Goal: Task Accomplishment & Management: Manage account settings

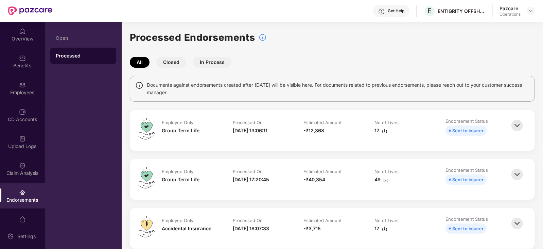
scroll to position [2229, 0]
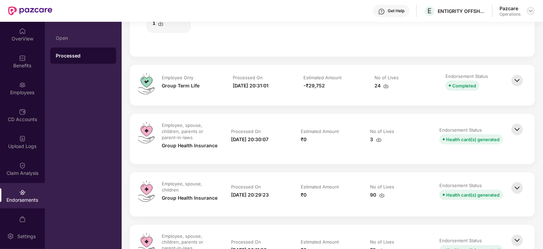
click at [529, 11] on img at bounding box center [530, 10] width 5 height 5
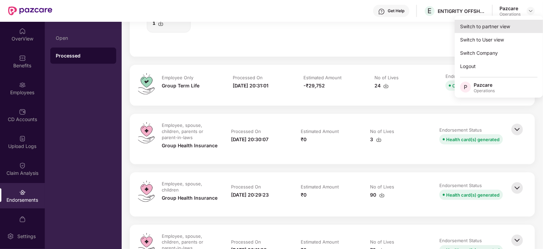
click at [490, 27] on div "Switch to partner view" at bounding box center [499, 26] width 88 height 13
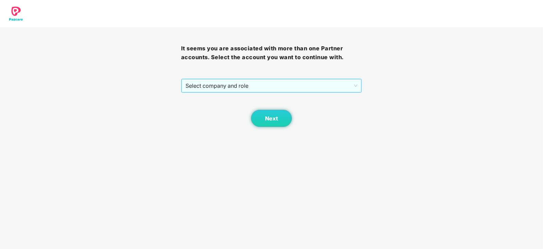
click at [258, 89] on span "Select company and role" at bounding box center [272, 85] width 172 height 13
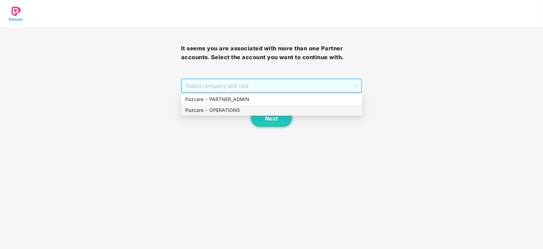
click at [232, 109] on div "Pazcare - OPERATIONS" at bounding box center [271, 109] width 173 height 7
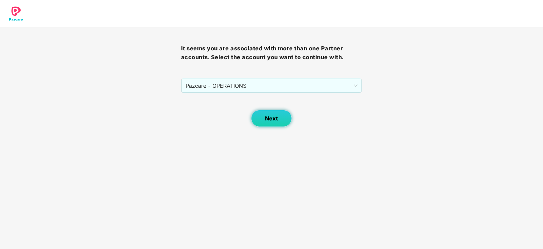
click at [273, 113] on button "Next" at bounding box center [271, 118] width 41 height 17
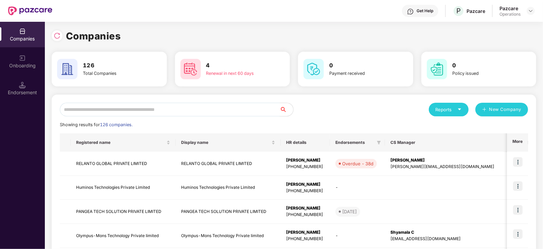
click at [194, 113] on input "text" at bounding box center [170, 110] width 220 height 14
paste input "*********"
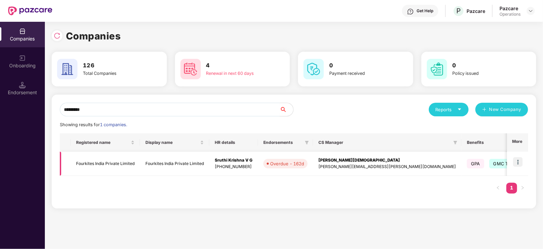
type input "*********"
click at [519, 160] on img at bounding box center [518, 162] width 10 height 10
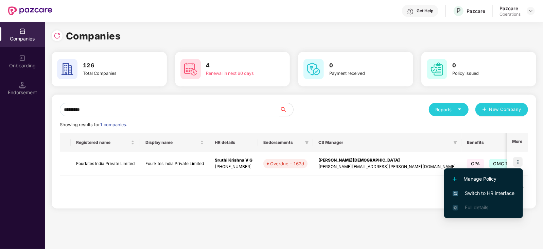
click at [501, 189] on span "Switch to HR interface" at bounding box center [484, 192] width 62 height 7
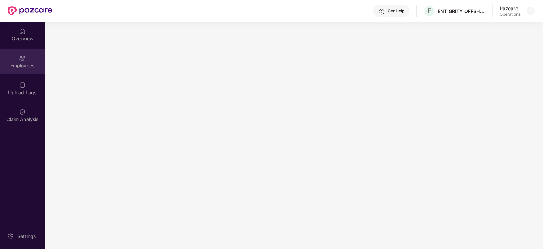
click at [19, 73] on div "Employees" at bounding box center [22, 61] width 45 height 25
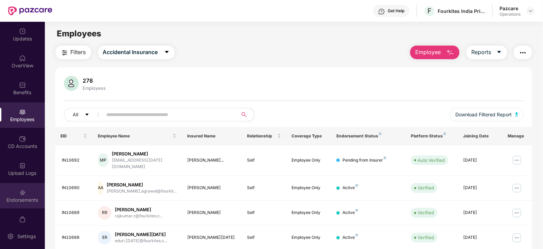
click at [35, 194] on div "Endorsements" at bounding box center [22, 195] width 45 height 25
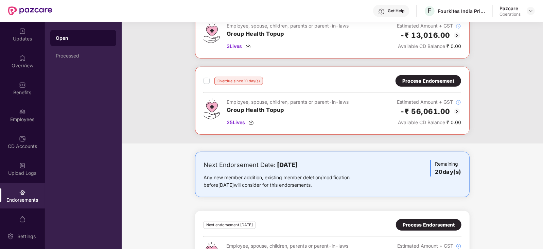
scroll to position [333, 0]
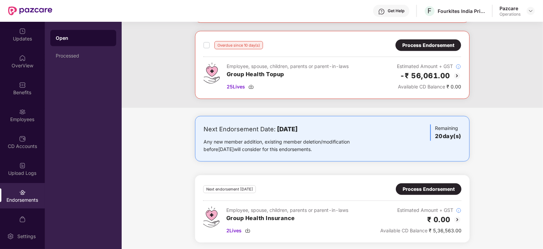
click at [430, 188] on div "Process Endorsement" at bounding box center [429, 188] width 52 height 7
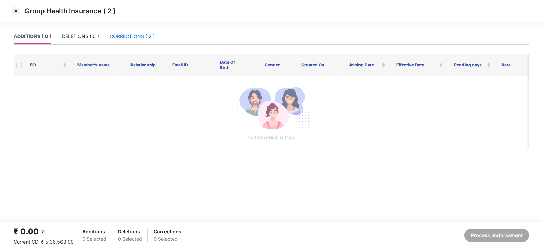
click at [134, 40] on div "CORRECTIONS ( 2 )" at bounding box center [132, 36] width 45 height 7
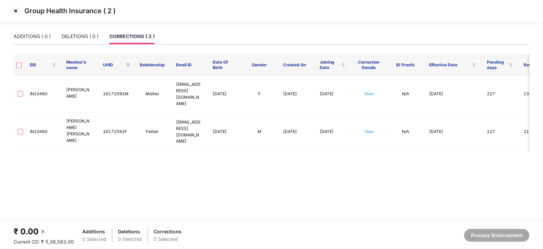
click at [19, 69] on th at bounding box center [19, 65] width 11 height 22
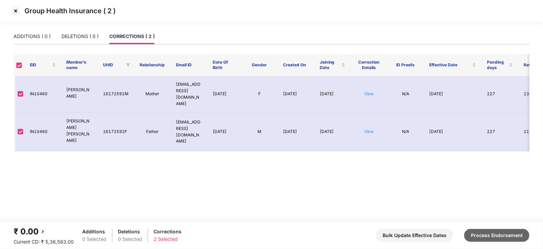
click at [492, 232] on button "Process Endorsement" at bounding box center [496, 235] width 65 height 13
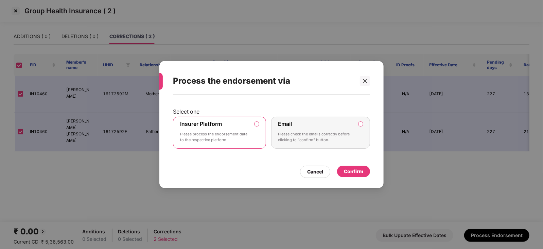
click at [345, 168] on div "Confirm" at bounding box center [353, 171] width 19 height 7
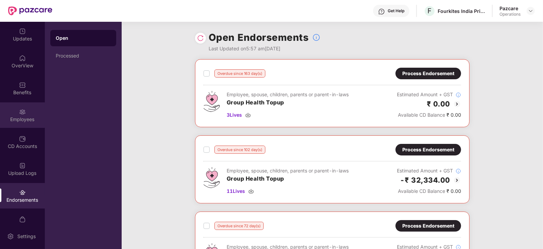
click at [32, 110] on div "Employees" at bounding box center [22, 114] width 45 height 25
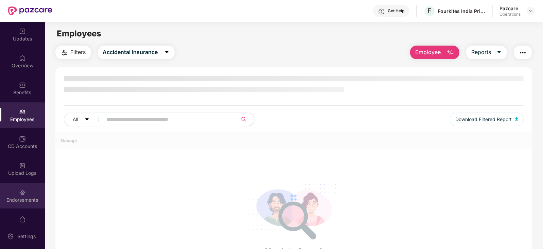
click at [28, 192] on div "Endorsements" at bounding box center [22, 195] width 45 height 25
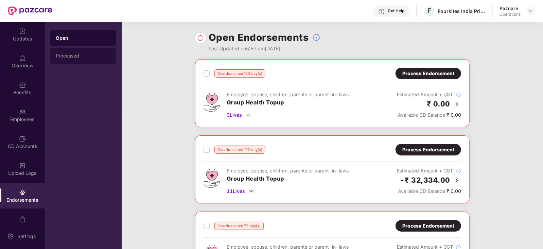
click at [80, 58] on div "Processed" at bounding box center [83, 55] width 55 height 5
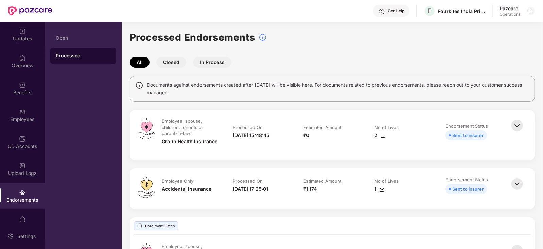
click at [381, 135] on img at bounding box center [382, 135] width 5 height 5
click at [33, 107] on div "Employees" at bounding box center [22, 114] width 45 height 25
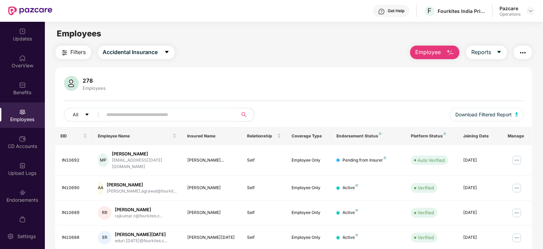
click at [520, 54] on img "button" at bounding box center [523, 53] width 8 height 8
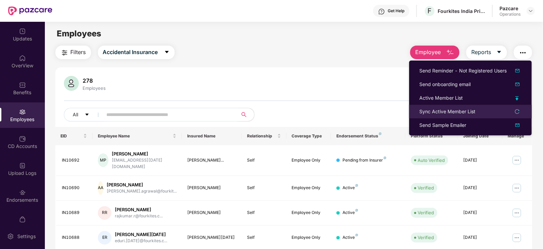
click at [442, 113] on div "Sync Active Member List" at bounding box center [447, 111] width 56 height 7
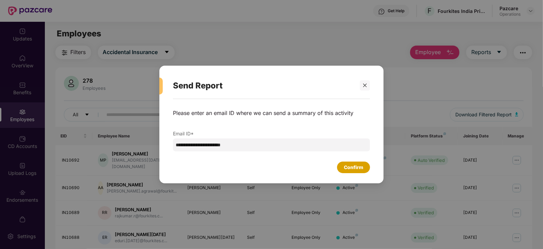
click at [358, 165] on div "Confirm" at bounding box center [353, 166] width 19 height 7
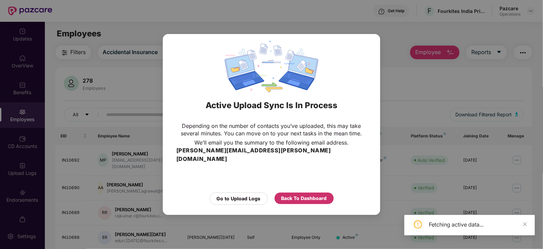
click at [315, 194] on div "Back To Dashboard" at bounding box center [304, 197] width 46 height 7
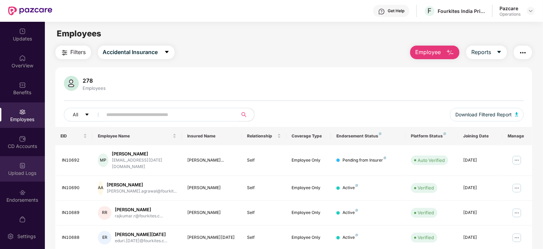
click at [21, 175] on div "Upload Logs" at bounding box center [22, 173] width 45 height 7
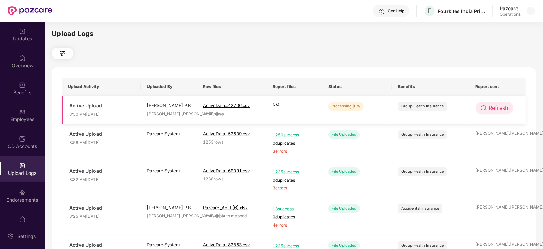
click at [500, 108] on span "Refresh" at bounding box center [498, 108] width 19 height 8
click at [500, 109] on span "Refresh" at bounding box center [498, 108] width 19 height 8
click at [486, 109] on button "Refresh" at bounding box center [495, 108] width 38 height 12
click at [488, 109] on button "Refresh" at bounding box center [495, 108] width 38 height 12
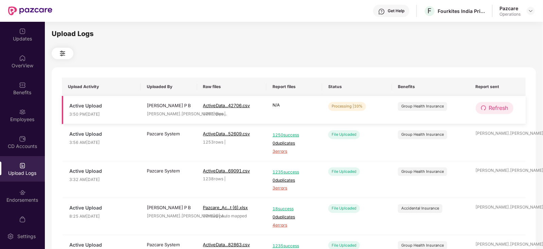
click at [502, 107] on span "Refresh" at bounding box center [498, 108] width 19 height 8
click at [502, 106] on span "Refresh" at bounding box center [498, 108] width 19 height 8
click at [502, 107] on span "Refresh" at bounding box center [498, 108] width 19 height 8
click at [506, 108] on span "Refresh" at bounding box center [498, 108] width 19 height 8
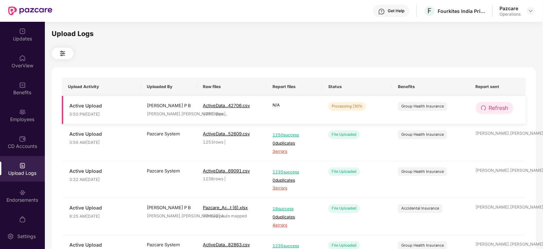
click at [506, 108] on span "Refresh" at bounding box center [498, 108] width 19 height 8
click at [505, 108] on span "Refresh" at bounding box center [498, 108] width 19 height 8
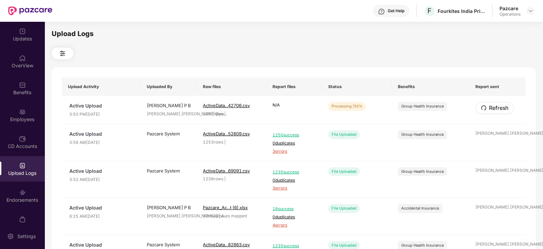
click at [505, 108] on span "Refresh" at bounding box center [498, 108] width 19 height 8
click at [503, 107] on span "Refresh" at bounding box center [498, 108] width 19 height 8
click at [499, 107] on span "Refresh" at bounding box center [498, 108] width 19 height 8
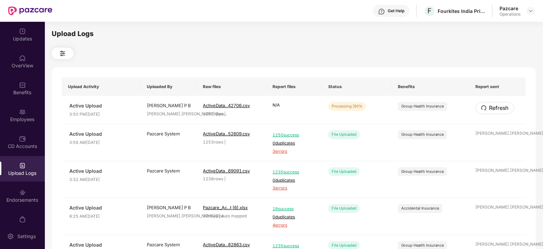
click at [499, 107] on span "Refresh" at bounding box center [498, 108] width 19 height 8
click at [504, 109] on span "Refresh" at bounding box center [498, 108] width 19 height 8
click at [494, 104] on span "Refresh" at bounding box center [498, 108] width 19 height 8
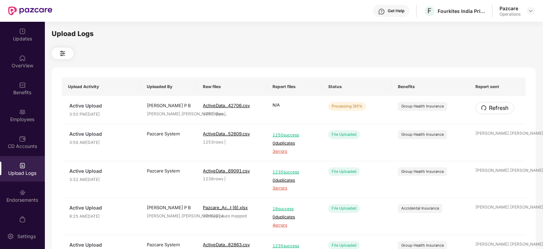
click at [494, 104] on span "Refresh" at bounding box center [498, 108] width 19 height 8
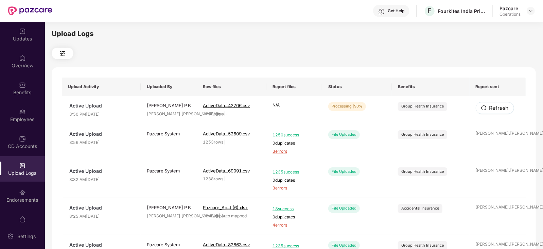
click at [494, 104] on span "Refresh" at bounding box center [498, 108] width 19 height 8
click at [497, 106] on span "Refresh" at bounding box center [498, 108] width 19 height 8
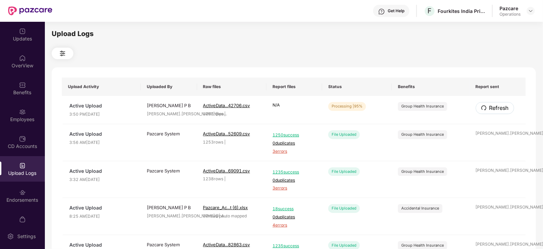
click at [497, 106] on span "Refresh" at bounding box center [498, 108] width 19 height 8
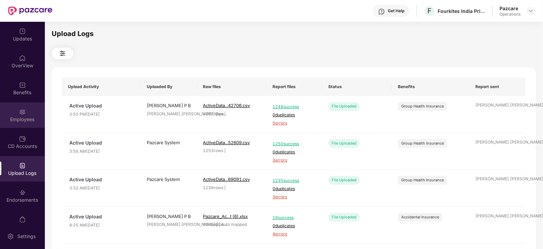
click at [22, 117] on div "Employees" at bounding box center [22, 119] width 45 height 7
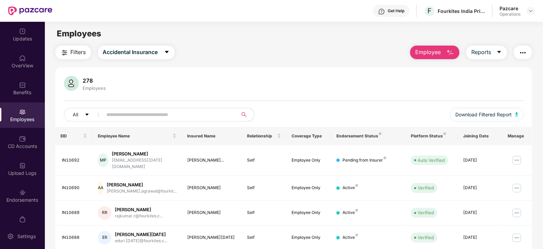
click at [73, 52] on span "Filters" at bounding box center [78, 52] width 15 height 8
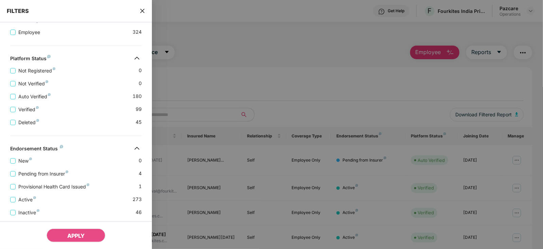
scroll to position [177, 0]
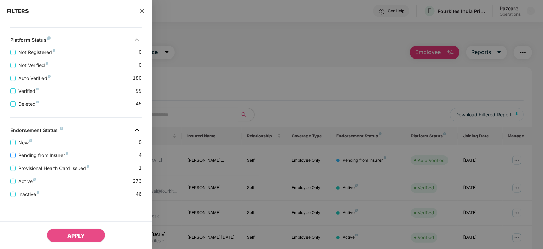
click at [58, 154] on span "Pending from Insurer" at bounding box center [43, 155] width 55 height 7
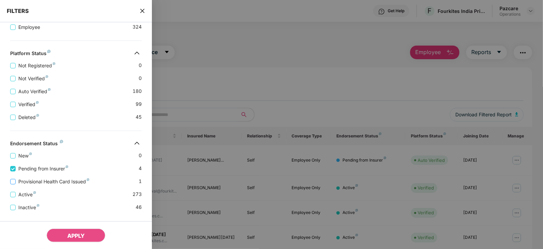
click at [76, 180] on span "Provisional Health Card Issued" at bounding box center [54, 181] width 76 height 7
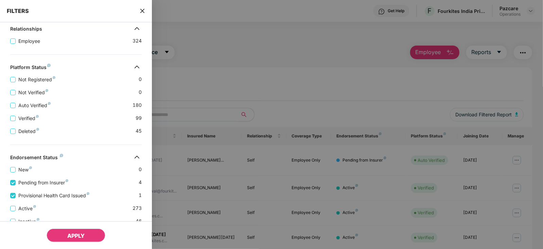
drag, startPoint x: 84, startPoint y: 239, endPoint x: 92, endPoint y: 234, distance: 9.9
click at [84, 239] on span "APPLY" at bounding box center [75, 235] width 17 height 7
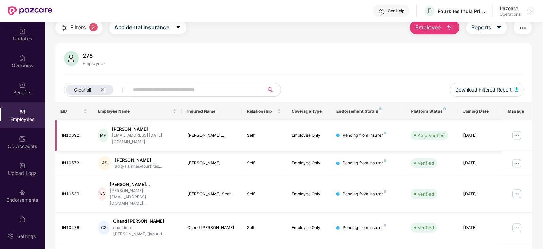
scroll to position [44, 0]
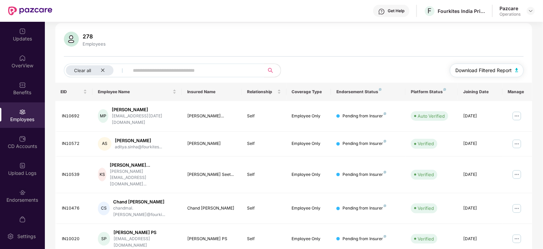
click at [518, 68] on img "button" at bounding box center [516, 70] width 3 height 4
click at [30, 191] on div "Endorsements" at bounding box center [22, 195] width 45 height 25
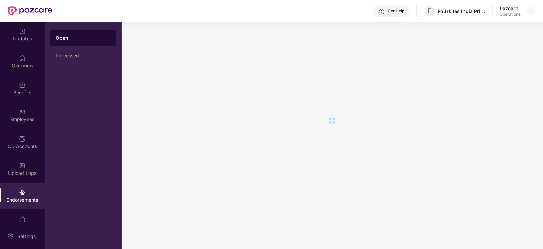
scroll to position [0, 0]
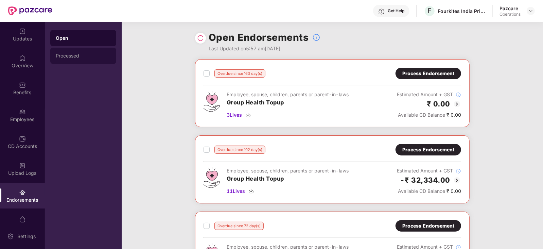
click at [64, 52] on div "Processed" at bounding box center [83, 56] width 66 height 16
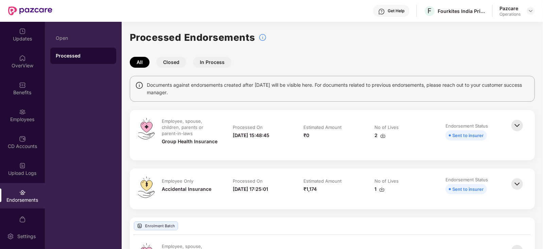
click at [520, 126] on img at bounding box center [517, 125] width 15 height 15
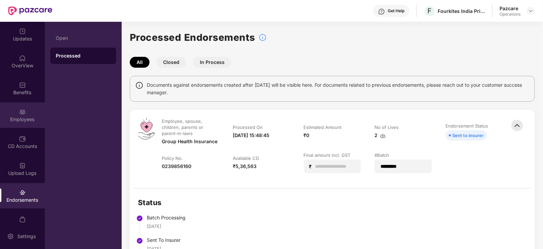
click at [29, 116] on div "Employees" at bounding box center [22, 119] width 45 height 7
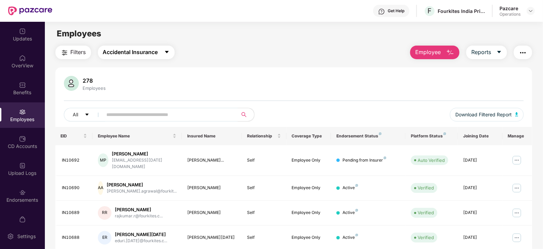
click at [125, 55] on span "Accidental Insurance" at bounding box center [130, 52] width 55 height 8
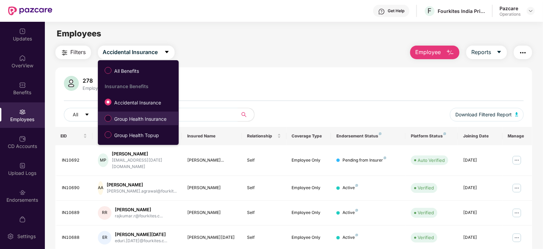
click at [126, 119] on span "Group Health Insurance" at bounding box center [140, 118] width 58 height 7
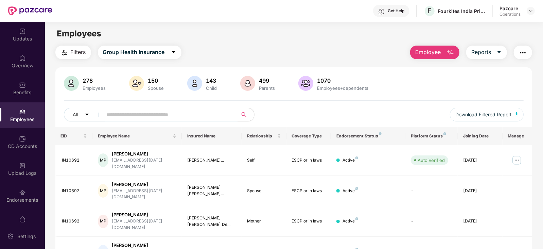
click at [68, 50] on button "Filters" at bounding box center [73, 53] width 36 height 14
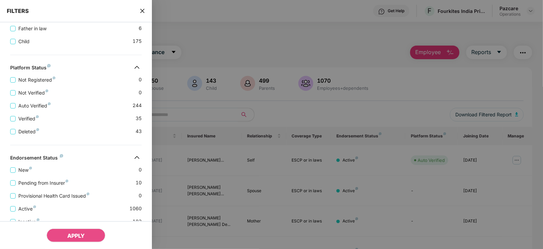
scroll to position [254, 0]
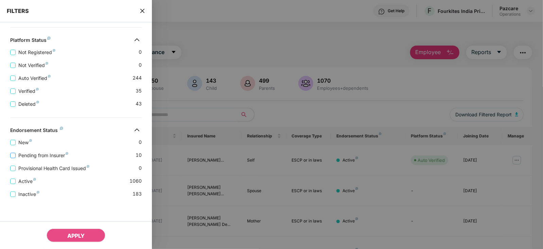
click at [61, 154] on span "Pending from Insurer" at bounding box center [43, 155] width 55 height 7
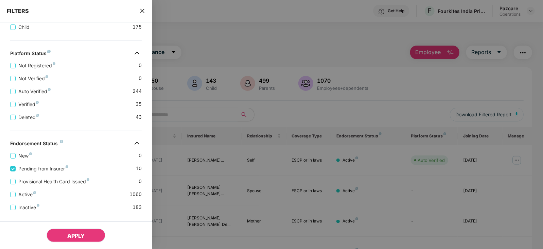
click at [87, 238] on button "APPLY" at bounding box center [76, 235] width 59 height 14
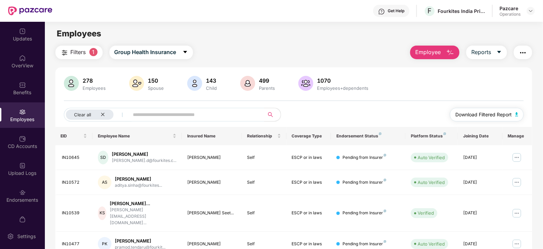
click at [508, 115] on span "Download Filtered Report" at bounding box center [483, 114] width 56 height 7
click at [175, 56] on button "Group Health Insurance" at bounding box center [151, 53] width 84 height 14
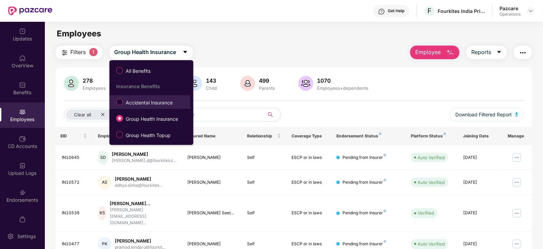
click at [150, 105] on span "Accidental Insurance" at bounding box center [149, 102] width 52 height 7
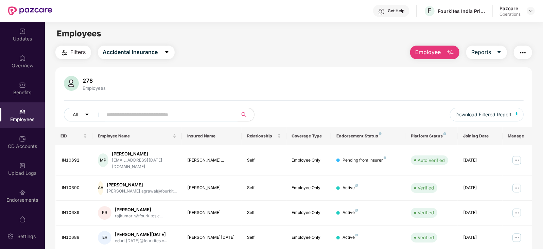
click at [518, 55] on button "button" at bounding box center [523, 53] width 18 height 14
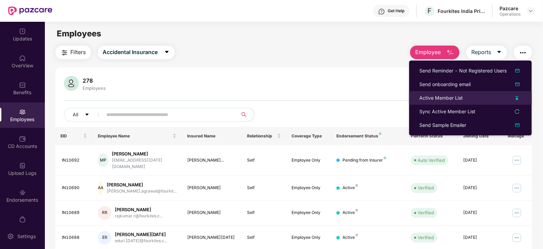
click at [440, 101] on div "Active Member List" at bounding box center [441, 97] width 44 height 7
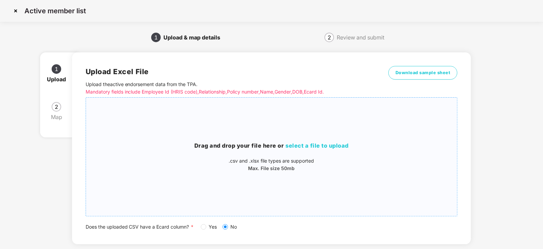
click at [306, 149] on h3 "Drag and drop your file here or select a file to upload" at bounding box center [272, 145] width 372 height 9
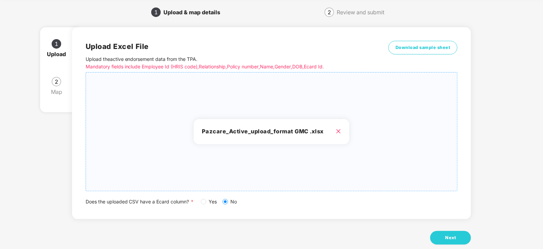
scroll to position [38, 0]
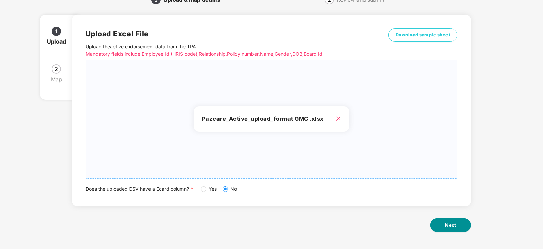
click at [464, 229] on button "Next" at bounding box center [450, 225] width 41 height 14
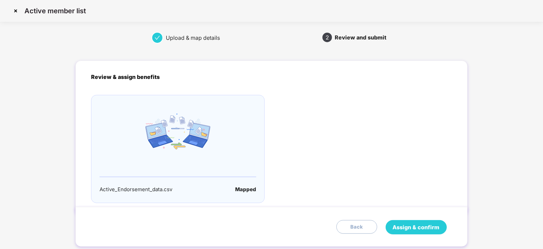
click at [431, 226] on span "Assign & confirm" at bounding box center [416, 227] width 47 height 8
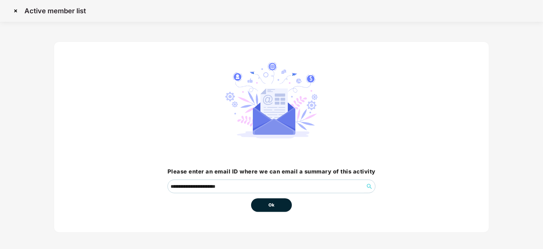
click at [267, 206] on button "Ok" at bounding box center [271, 205] width 41 height 14
click at [272, 208] on button "Ok" at bounding box center [271, 205] width 41 height 14
click at [276, 204] on button "Ok" at bounding box center [271, 205] width 41 height 14
click at [273, 206] on span "Ok" at bounding box center [272, 205] width 6 height 7
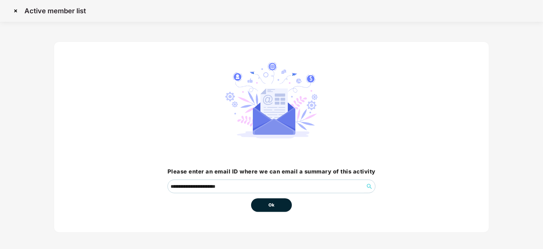
click at [273, 206] on span "Ok" at bounding box center [272, 205] width 6 height 7
click at [224, 112] on div "**********" at bounding box center [272, 137] width 208 height 150
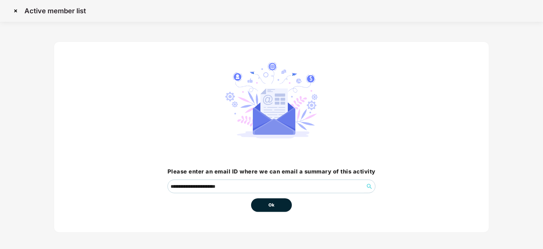
click at [266, 204] on button "Ok" at bounding box center [271, 205] width 41 height 14
click at [272, 205] on span "Ok" at bounding box center [272, 205] width 6 height 7
click at [271, 205] on span "Ok" at bounding box center [272, 205] width 6 height 7
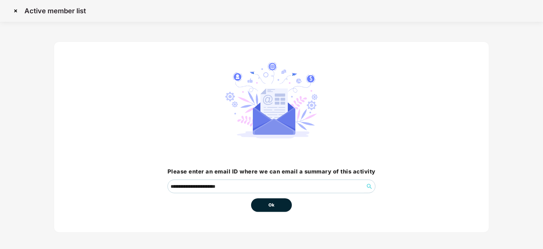
click at [271, 205] on span "Ok" at bounding box center [272, 205] width 6 height 7
click at [275, 204] on button "Ok" at bounding box center [271, 205] width 41 height 14
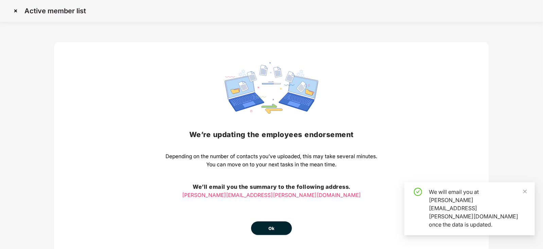
click at [276, 226] on button "Ok" at bounding box center [271, 228] width 41 height 14
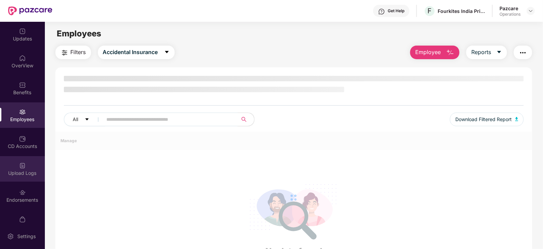
click at [22, 170] on div "Upload Logs" at bounding box center [22, 173] width 45 height 7
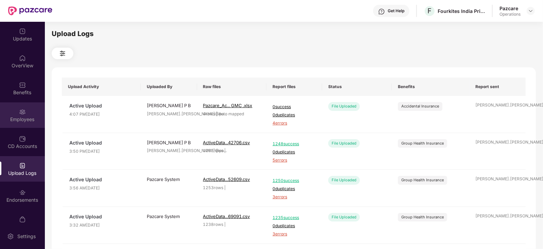
click at [25, 116] on div "Employees" at bounding box center [22, 119] width 45 height 7
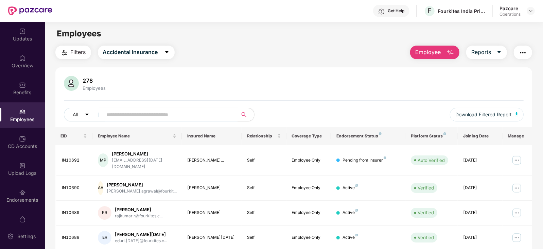
click at [526, 52] on img "button" at bounding box center [523, 53] width 8 height 8
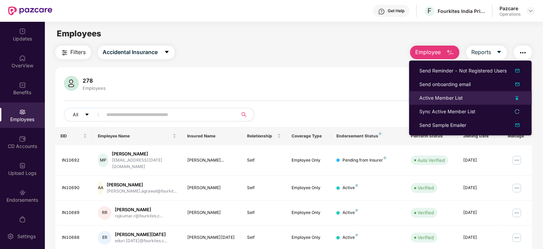
click at [434, 102] on li "Active Member List" at bounding box center [470, 98] width 123 height 14
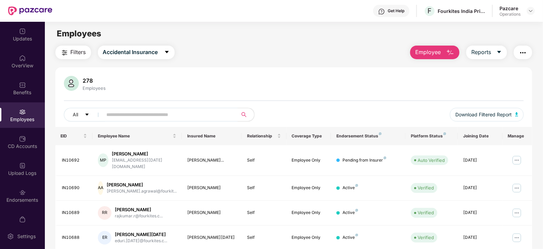
click at [520, 53] on img "button" at bounding box center [523, 53] width 8 height 8
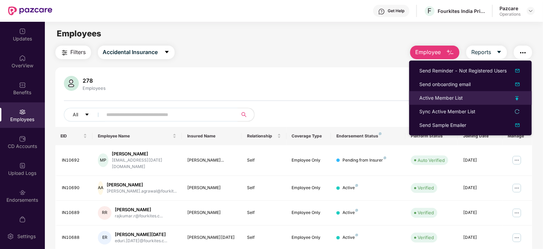
click at [426, 97] on div "Active Member List" at bounding box center [441, 97] width 44 height 7
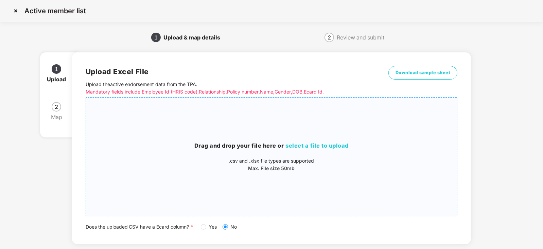
click at [317, 140] on div "Drag and drop your file here or select a file to upload .csv and .xlsx file typ…" at bounding box center [272, 156] width 372 height 107
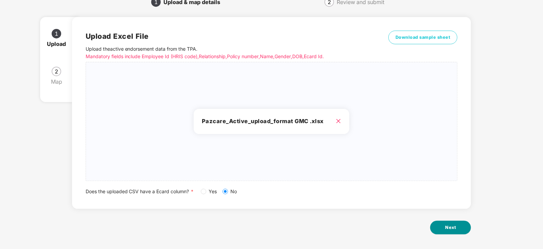
scroll to position [38, 0]
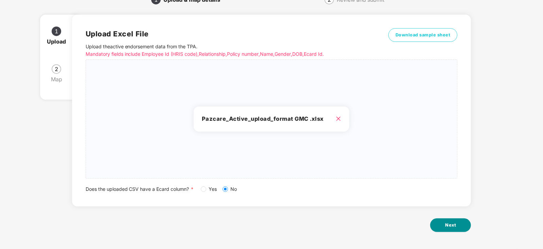
click at [442, 224] on button "Next" at bounding box center [450, 225] width 41 height 14
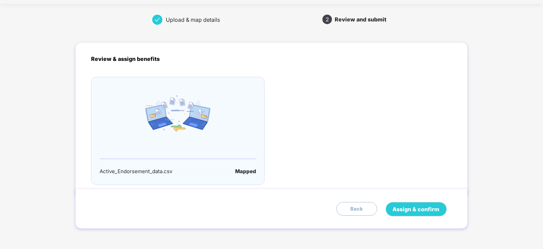
scroll to position [0, 0]
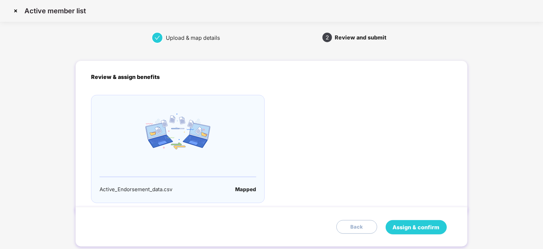
click at [432, 225] on span "Assign & confirm" at bounding box center [416, 227] width 47 height 8
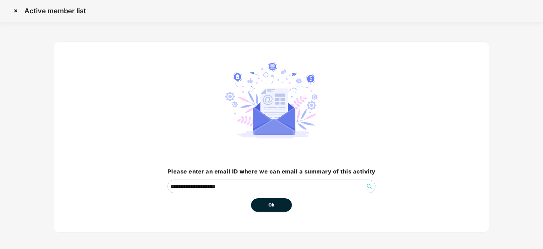
click at [266, 207] on button "Ok" at bounding box center [271, 205] width 41 height 14
click at [269, 206] on span "Ok" at bounding box center [272, 205] width 6 height 7
click at [275, 202] on button "Ok" at bounding box center [271, 205] width 41 height 14
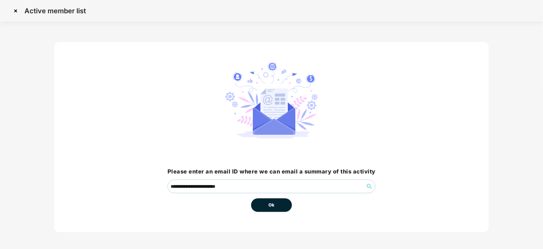
click at [275, 202] on button "Ok" at bounding box center [271, 205] width 41 height 14
click at [270, 206] on span "Ok" at bounding box center [272, 205] width 6 height 7
click at [272, 203] on span "Ok" at bounding box center [272, 205] width 6 height 7
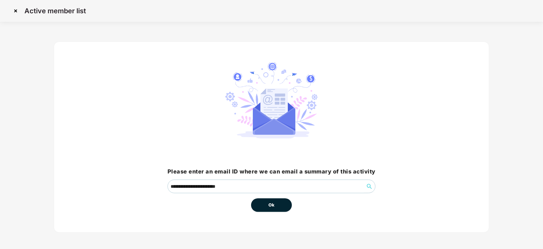
click at [272, 203] on span "Ok" at bounding box center [272, 205] width 6 height 7
click at [271, 203] on span "Ok" at bounding box center [272, 205] width 6 height 7
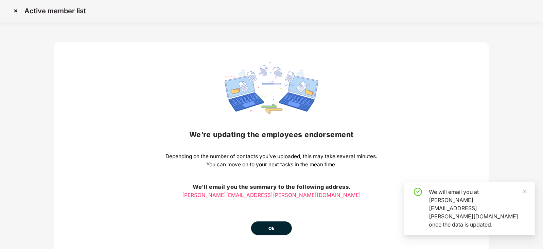
click at [263, 227] on button "Ok" at bounding box center [271, 228] width 41 height 14
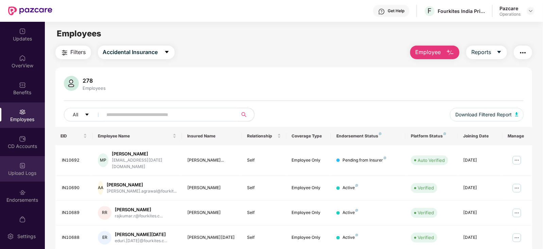
click at [39, 165] on div "Upload Logs" at bounding box center [22, 168] width 45 height 25
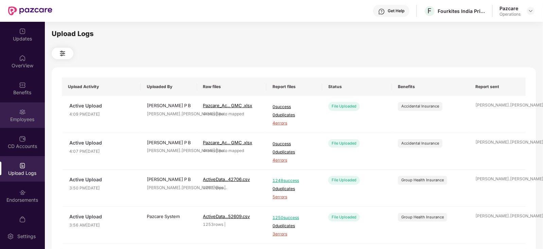
click at [17, 116] on div "Employees" at bounding box center [22, 119] width 45 height 7
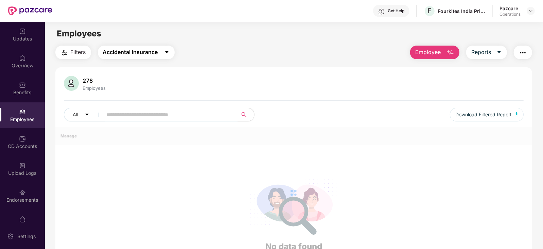
click at [172, 52] on button "Accidental Insurance" at bounding box center [136, 53] width 77 height 14
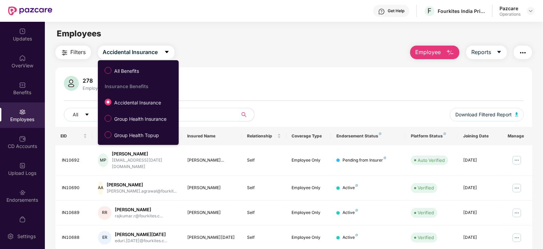
click at [143, 118] on span "Group Health Insurance" at bounding box center [140, 118] width 58 height 7
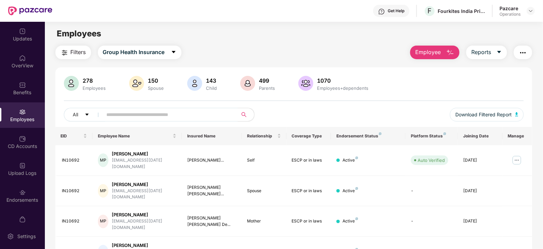
click at [520, 57] on button "button" at bounding box center [523, 53] width 18 height 14
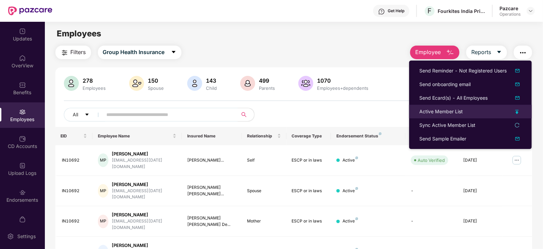
click at [438, 115] on li "Active Member List" at bounding box center [470, 112] width 123 height 14
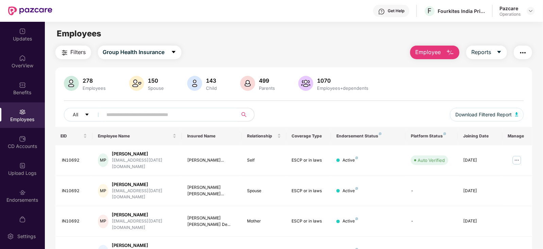
click at [529, 53] on button "button" at bounding box center [523, 53] width 18 height 14
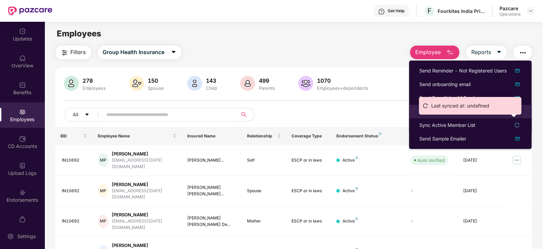
click at [428, 110] on li "Last synced at: undefined" at bounding box center [470, 105] width 96 height 11
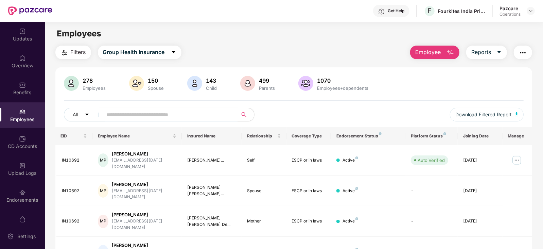
click at [533, 52] on div "Filters Group Health Insurance Employee Reports 278 Employees 150 Spouse 143 Ch…" at bounding box center [294, 243] width 498 height 395
click at [520, 53] on img "button" at bounding box center [523, 53] width 8 height 8
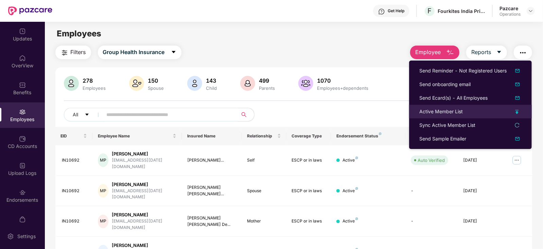
click at [451, 108] on div "Active Member List" at bounding box center [441, 111] width 44 height 7
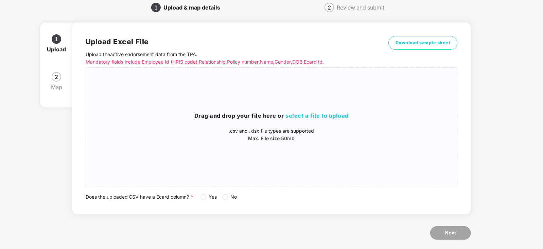
scroll to position [38, 0]
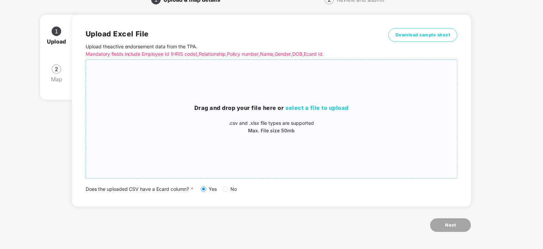
click at [309, 109] on span "select a file to upload" at bounding box center [317, 107] width 63 height 7
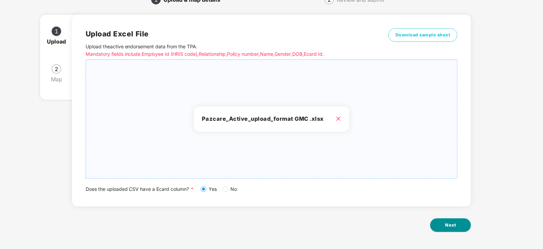
click at [444, 226] on button "Next" at bounding box center [450, 225] width 41 height 14
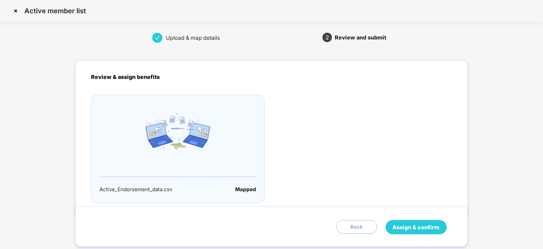
click at [424, 221] on button "Assign & confirm" at bounding box center [416, 227] width 61 height 14
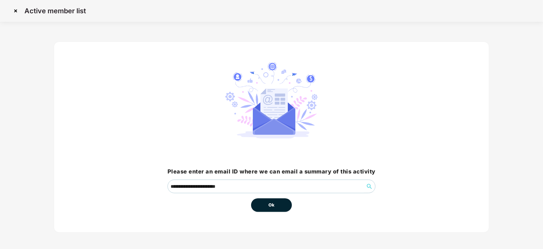
click at [272, 203] on span "Ok" at bounding box center [272, 205] width 6 height 7
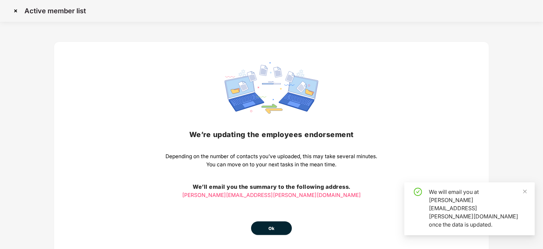
click at [275, 229] on button "Ok" at bounding box center [271, 228] width 41 height 14
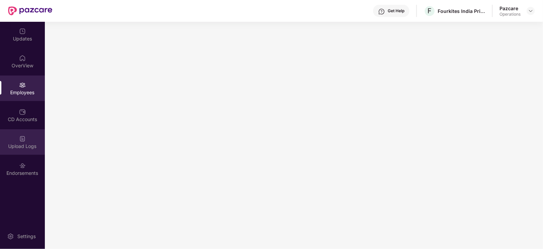
click at [22, 143] on div "Upload Logs" at bounding box center [22, 146] width 45 height 7
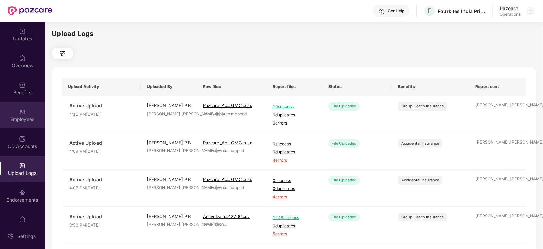
click at [15, 118] on div "Employees" at bounding box center [22, 119] width 45 height 7
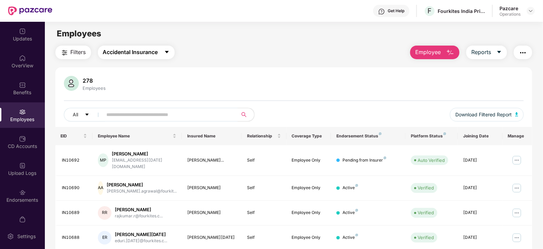
click at [156, 56] on span "Accidental Insurance" at bounding box center [130, 52] width 55 height 8
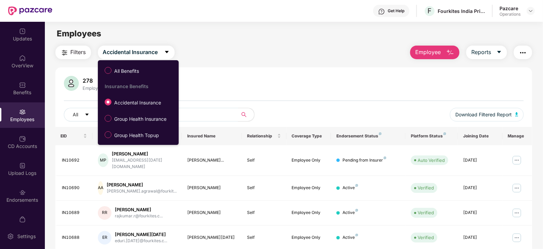
click at [133, 119] on span "Group Health Insurance" at bounding box center [140, 118] width 58 height 7
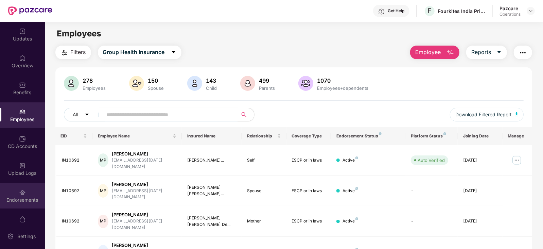
click at [22, 197] on div "Endorsements" at bounding box center [22, 199] width 45 height 7
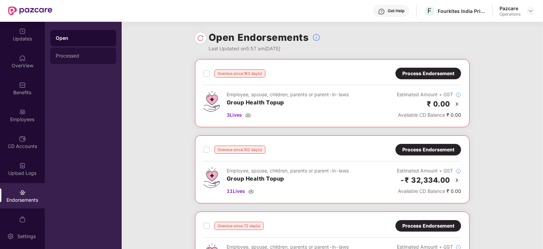
click at [75, 55] on div "Processed" at bounding box center [83, 55] width 55 height 5
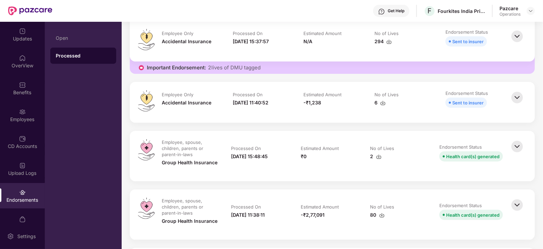
scroll to position [467, 0]
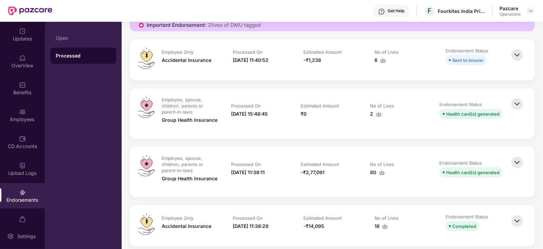
click at [519, 162] on img at bounding box center [517, 162] width 15 height 15
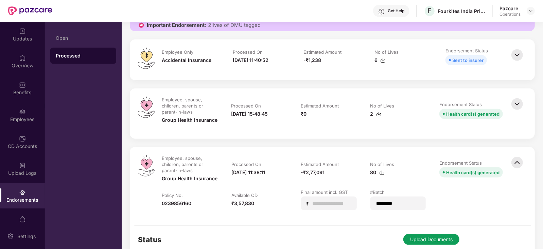
click at [517, 105] on img at bounding box center [517, 104] width 15 height 15
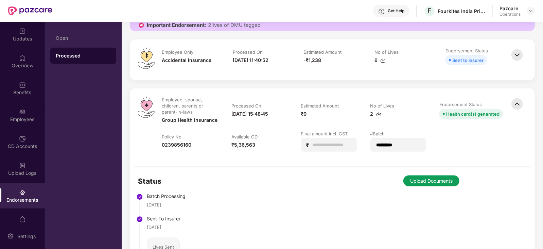
click at [438, 178] on button "Upload Documents" at bounding box center [431, 180] width 56 height 11
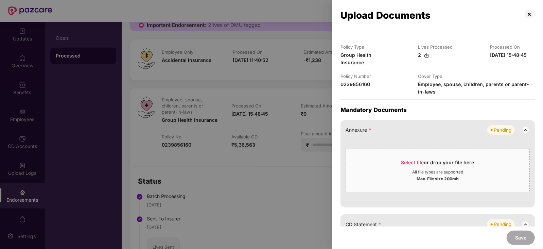
click at [412, 160] on span "Select file" at bounding box center [412, 162] width 23 height 6
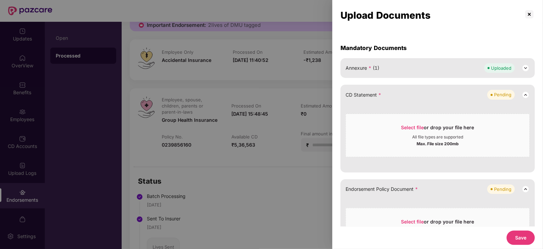
scroll to position [85, 0]
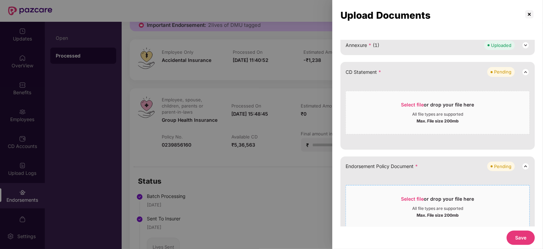
click at [417, 193] on span "Select file or drop your file here All file types are supported Max. File size …" at bounding box center [438, 206] width 184 height 33
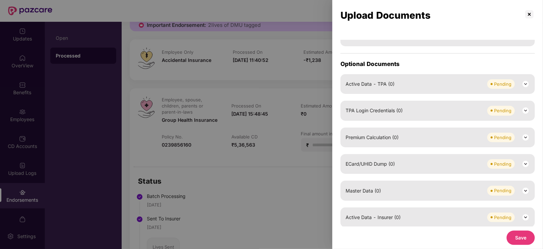
scroll to position [321, 0]
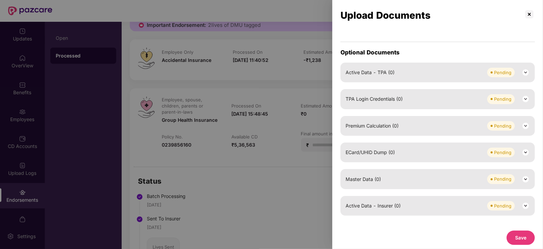
click at [525, 177] on img at bounding box center [526, 179] width 8 height 8
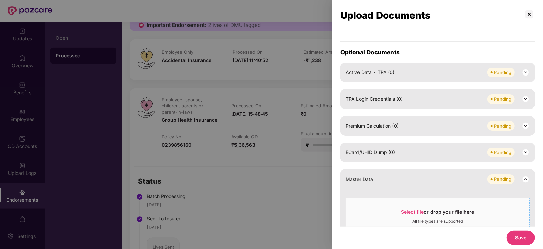
click at [413, 215] on div "Select file or drop your file here" at bounding box center [437, 213] width 73 height 10
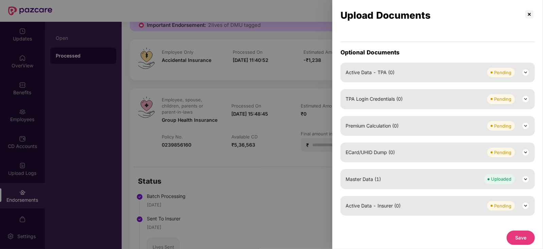
click at [520, 247] on div "Save" at bounding box center [437, 237] width 211 height 22
click at [519, 240] on button "Save" at bounding box center [521, 237] width 28 height 14
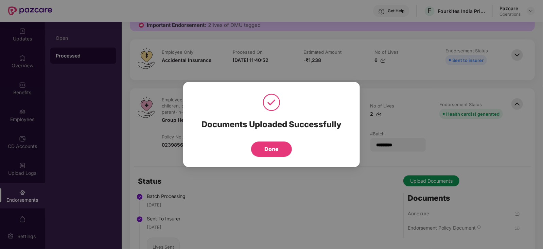
click at [267, 151] on button "Done" at bounding box center [271, 148] width 41 height 15
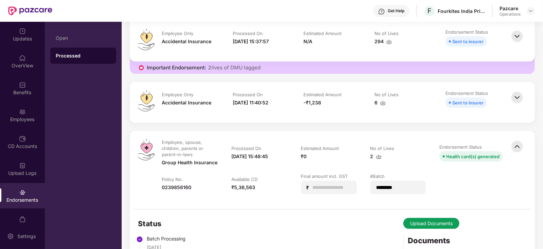
scroll to position [382, 0]
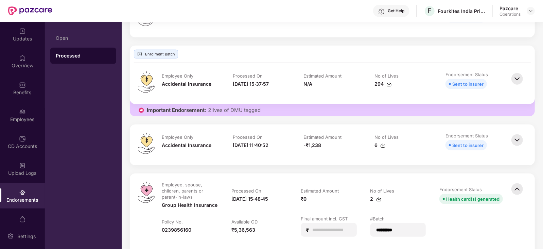
click at [515, 139] on img at bounding box center [517, 140] width 15 height 15
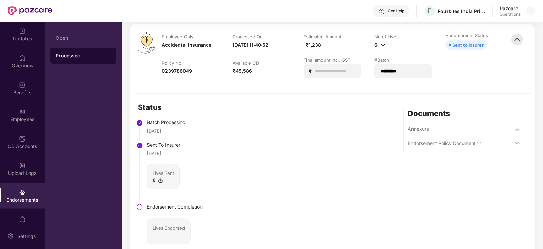
scroll to position [425, 0]
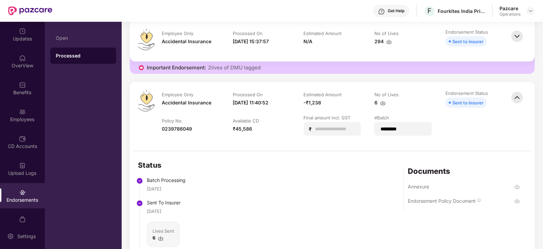
click at [515, 38] on img at bounding box center [517, 36] width 15 height 15
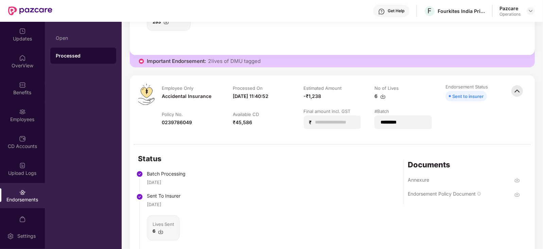
scroll to position [637, 0]
